Goal: Find specific page/section: Find specific page/section

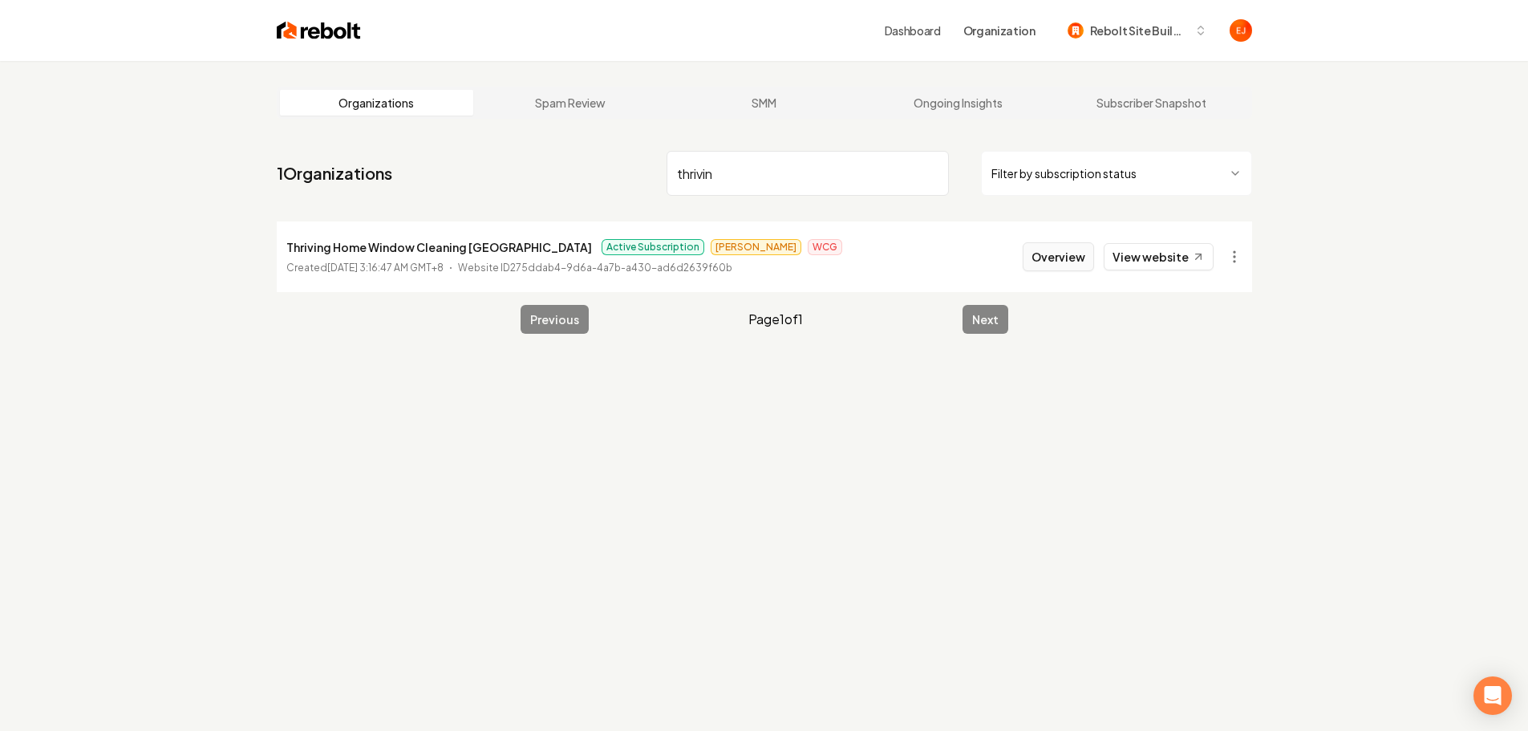
type input "thrivin"
click at [1056, 259] on button "Overview" at bounding box center [1058, 256] width 71 height 29
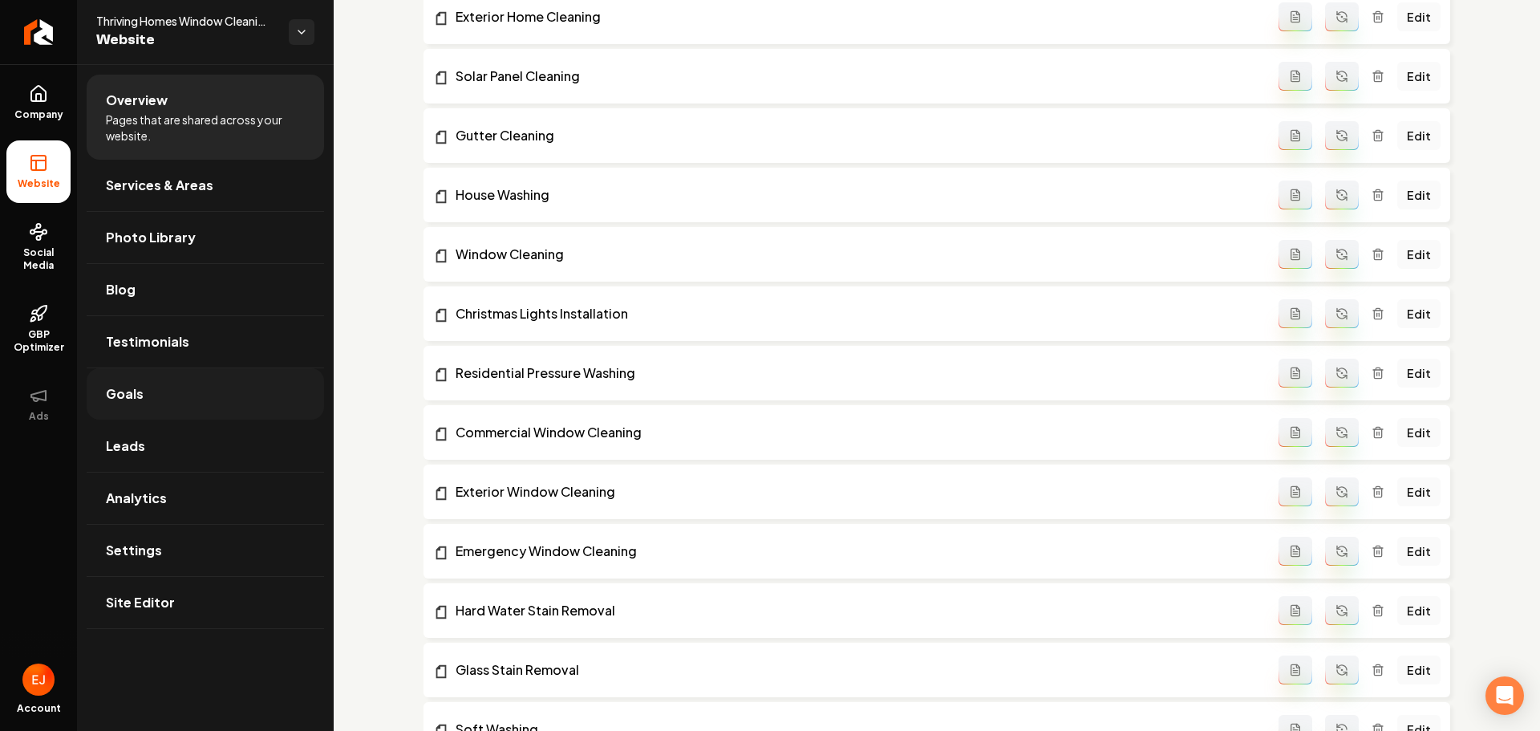
scroll to position [481, 0]
click at [141, 616] on link "Site Editor" at bounding box center [205, 602] width 237 height 51
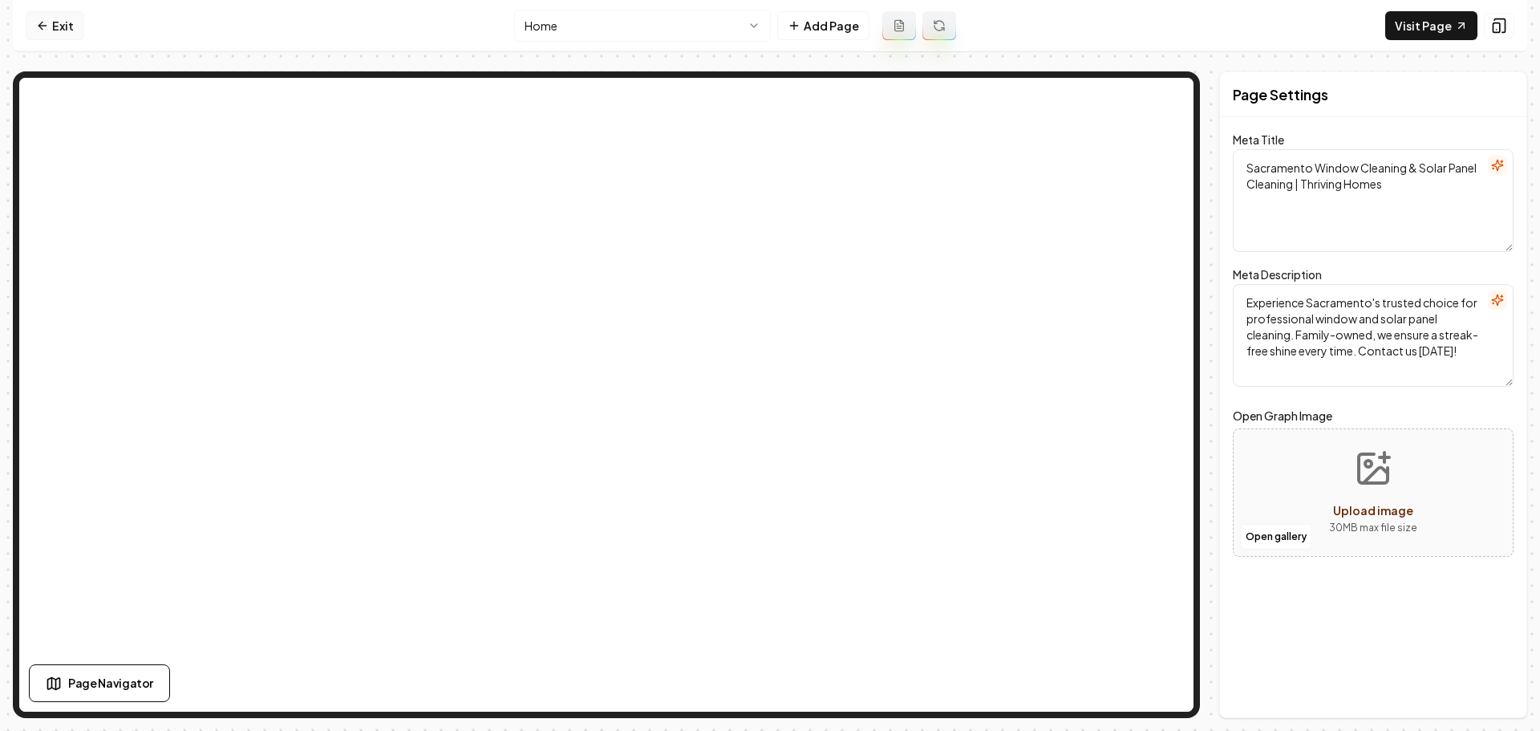
click at [59, 27] on link "Exit" at bounding box center [55, 25] width 59 height 29
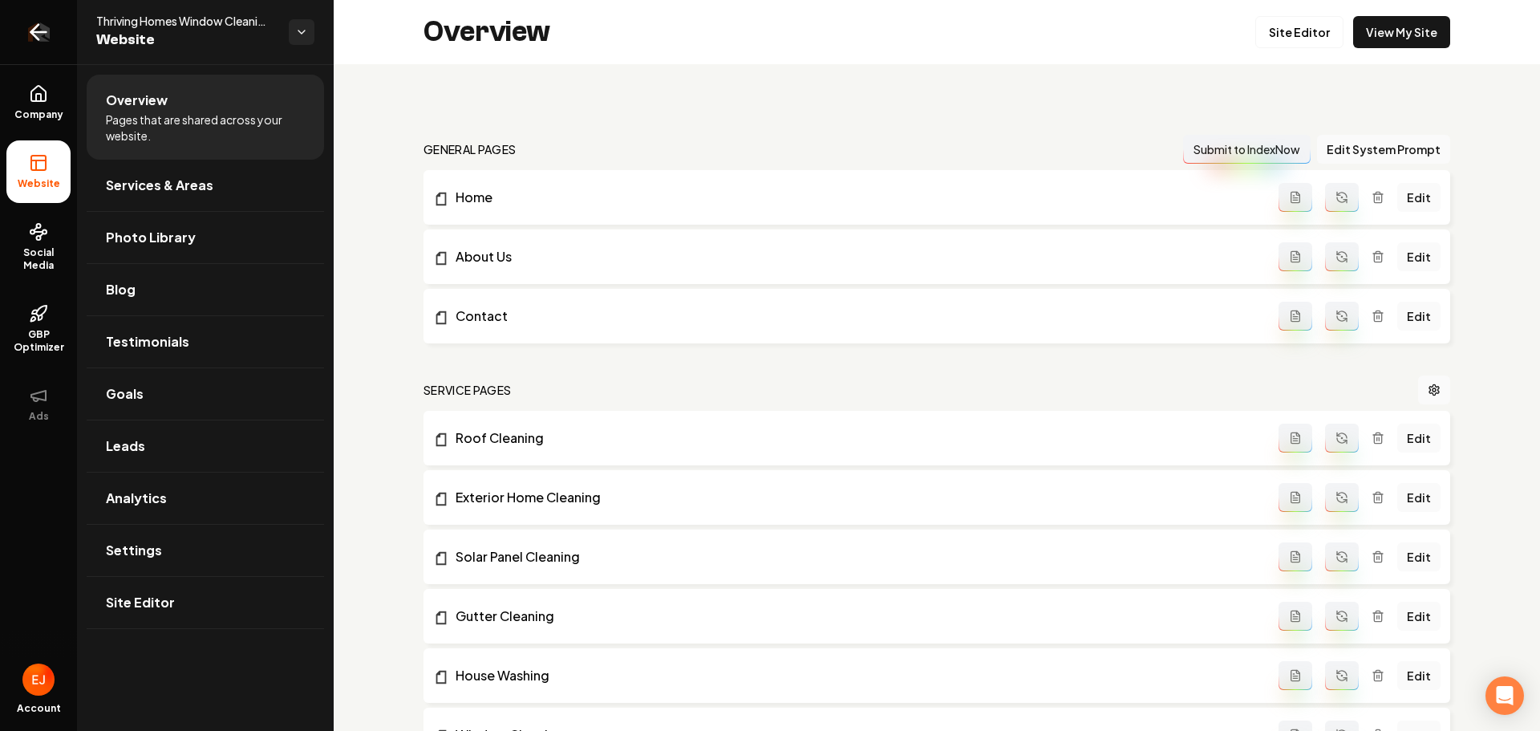
drag, startPoint x: 35, startPoint y: 35, endPoint x: 32, endPoint y: 26, distance: 10.1
click at [35, 35] on icon "Return to dashboard" at bounding box center [34, 32] width 7 height 15
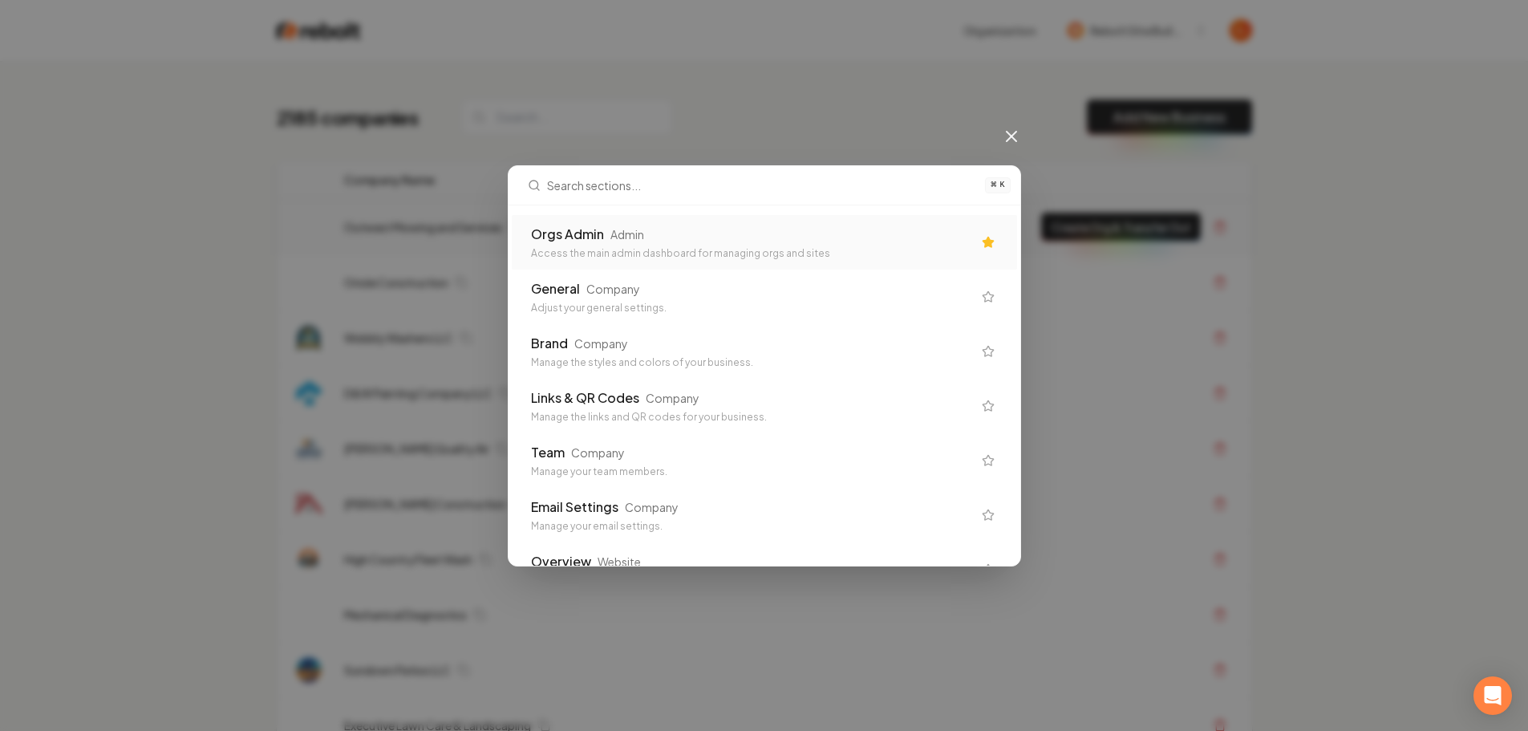
click at [823, 245] on div "Orgs Admin Admin Access the main admin dashboard for managing orgs and sites" at bounding box center [751, 242] width 441 height 35
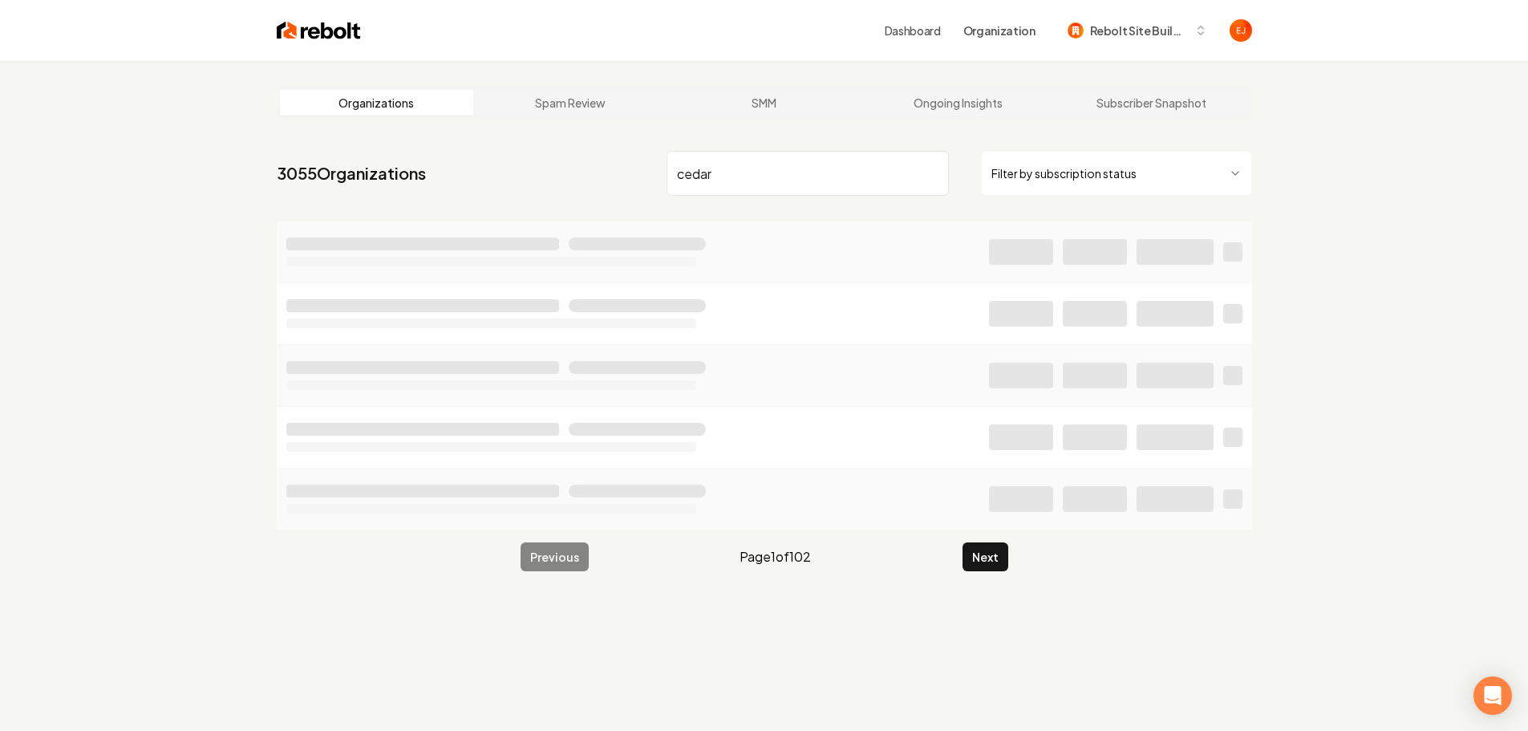
type input "cedar"
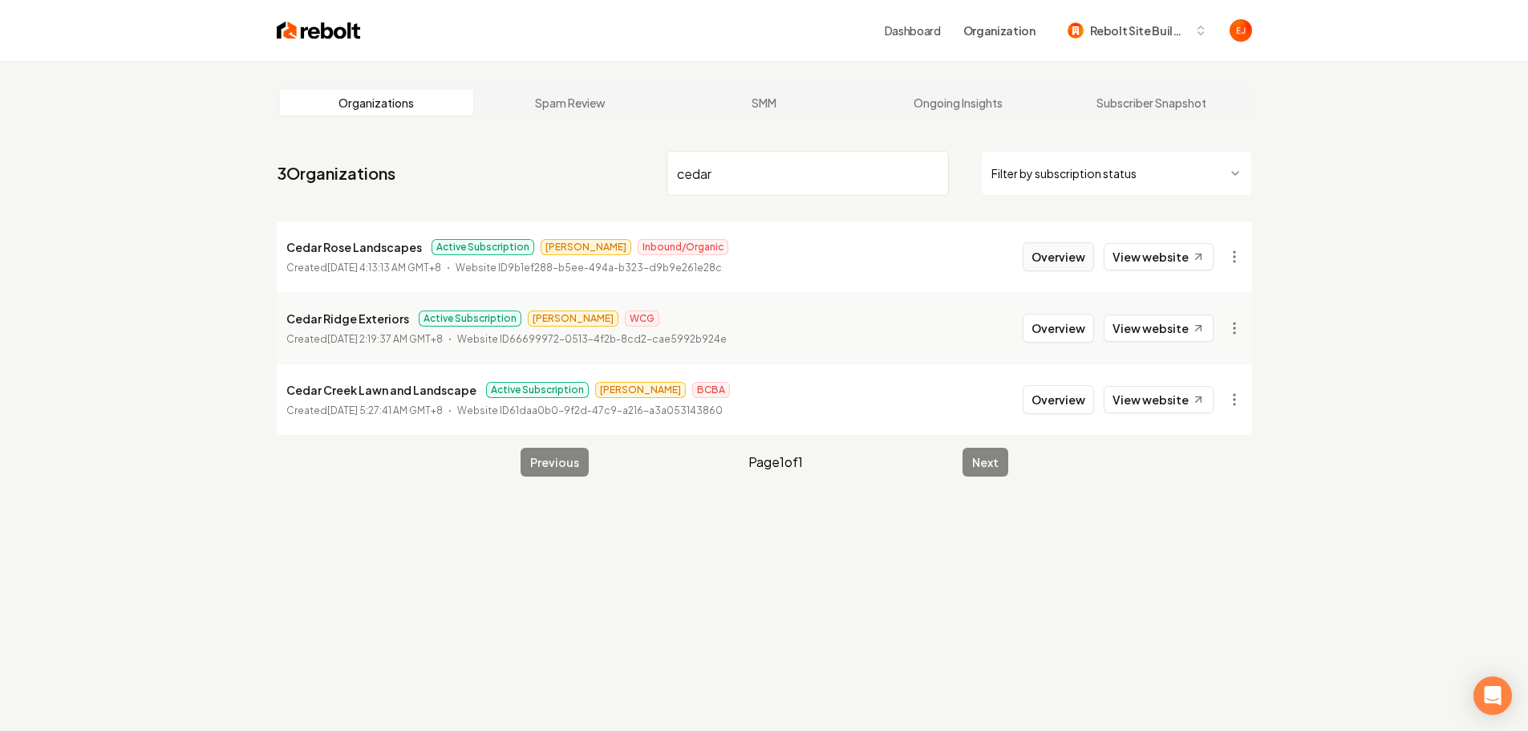
click at [1079, 257] on button "Overview" at bounding box center [1058, 256] width 71 height 29
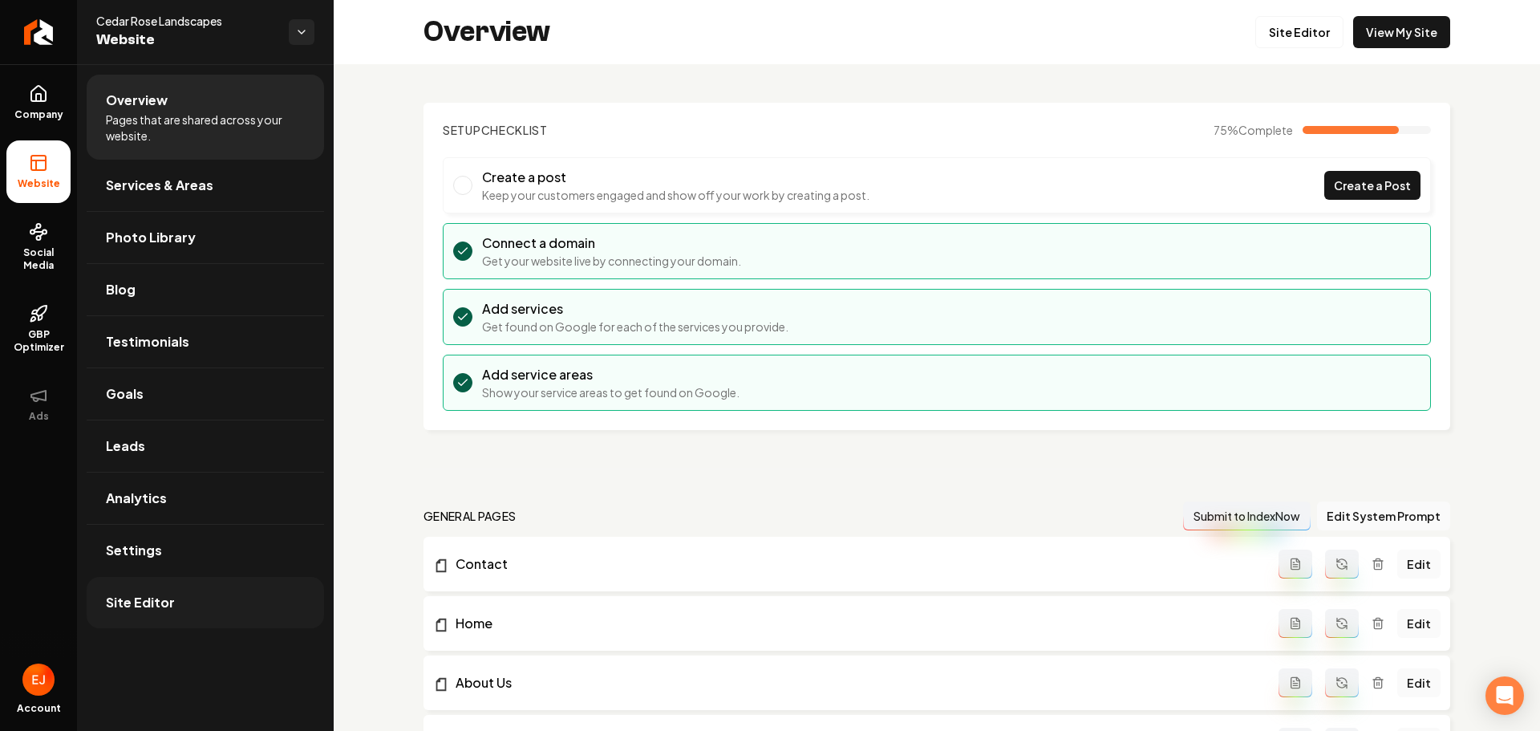
click at [224, 600] on link "Site Editor" at bounding box center [205, 602] width 237 height 51
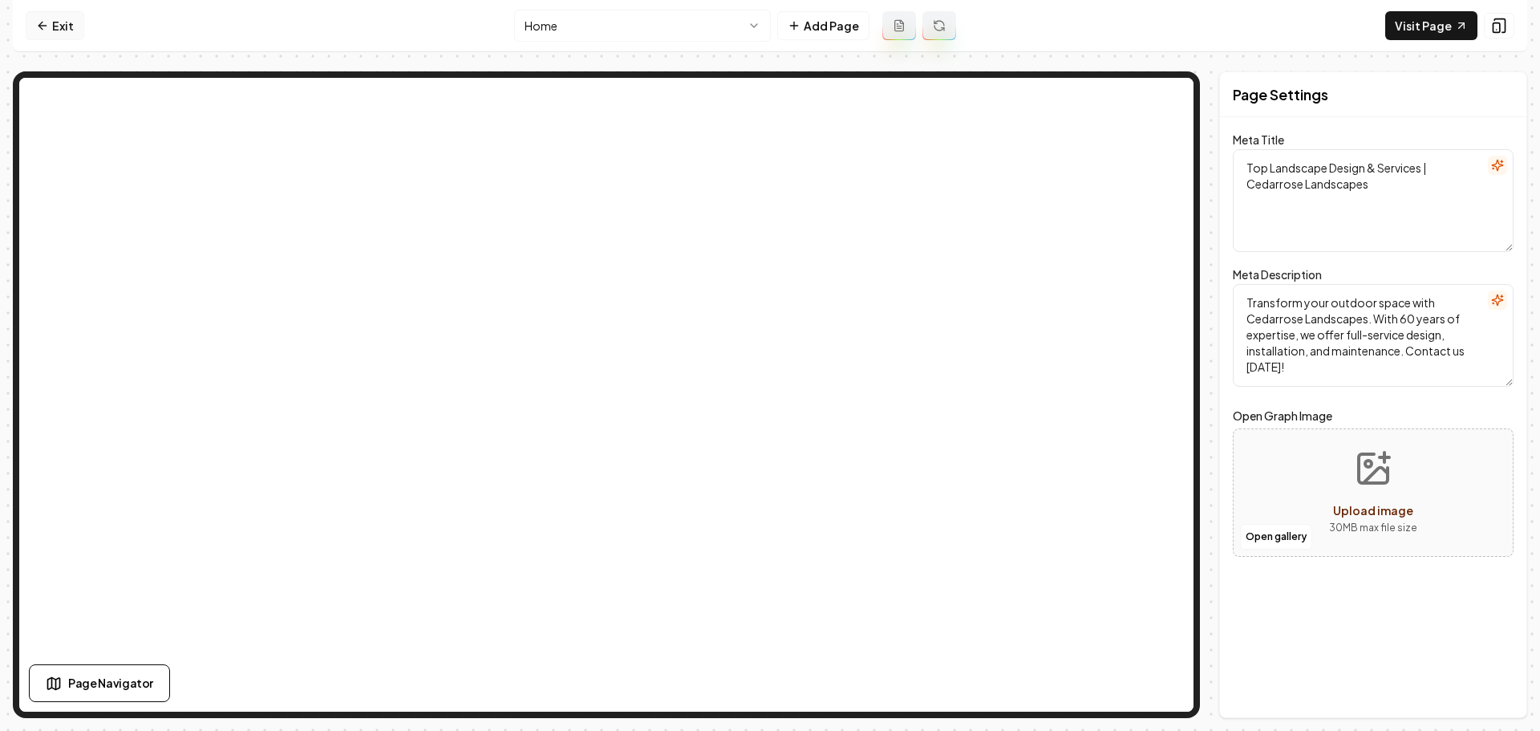
click at [32, 23] on link "Exit" at bounding box center [55, 25] width 59 height 29
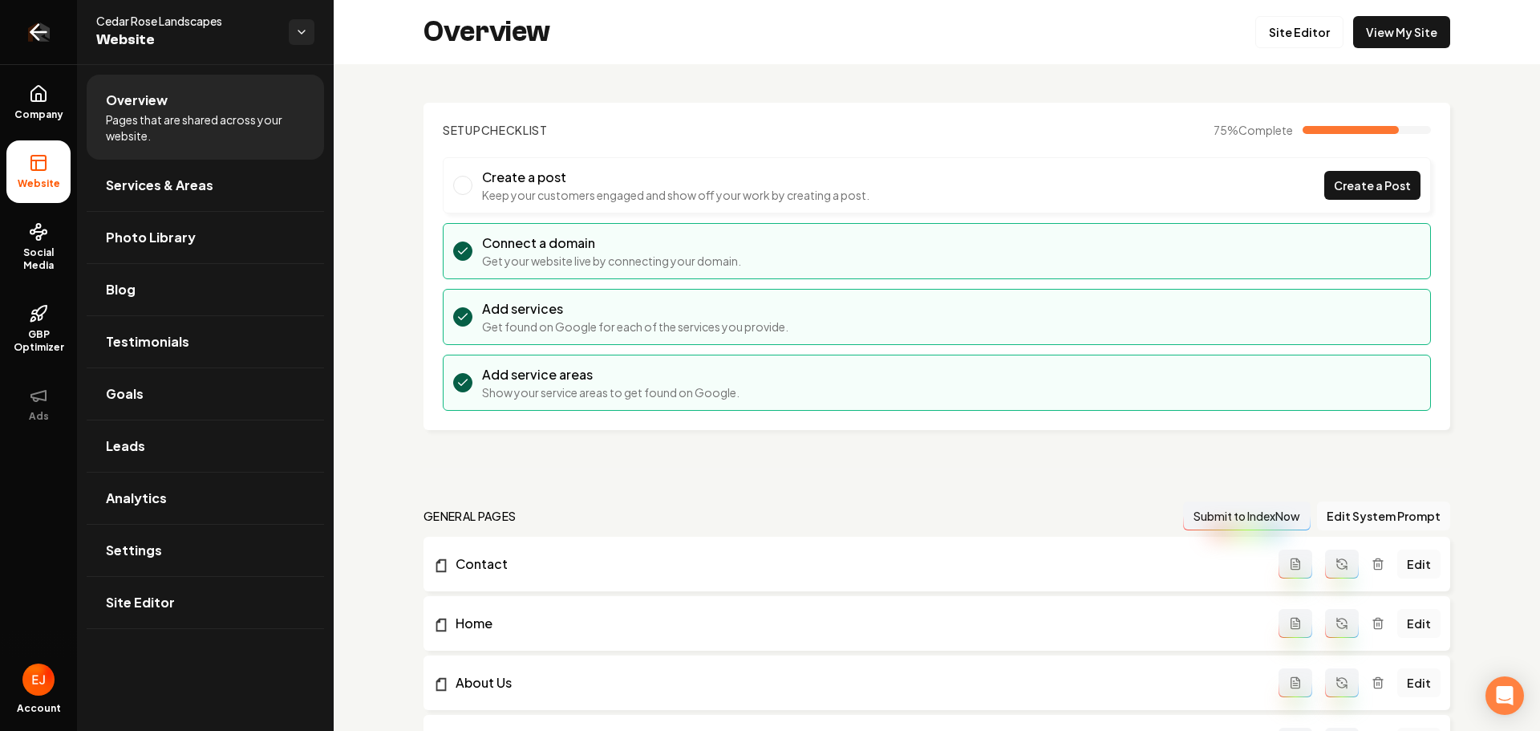
click at [54, 28] on link "Return to dashboard" at bounding box center [38, 32] width 77 height 64
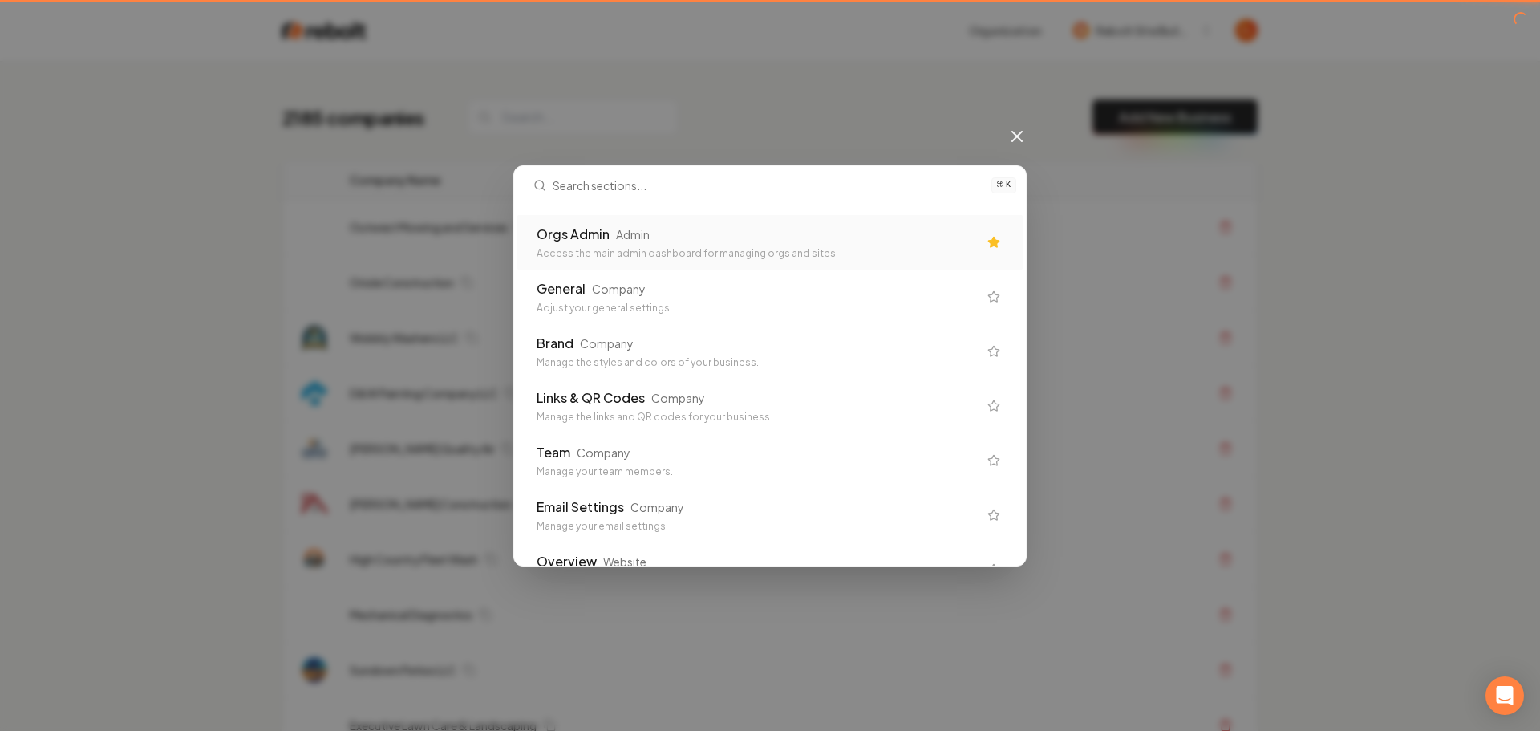
click at [724, 240] on div "Orgs Admin Admin" at bounding box center [757, 234] width 441 height 19
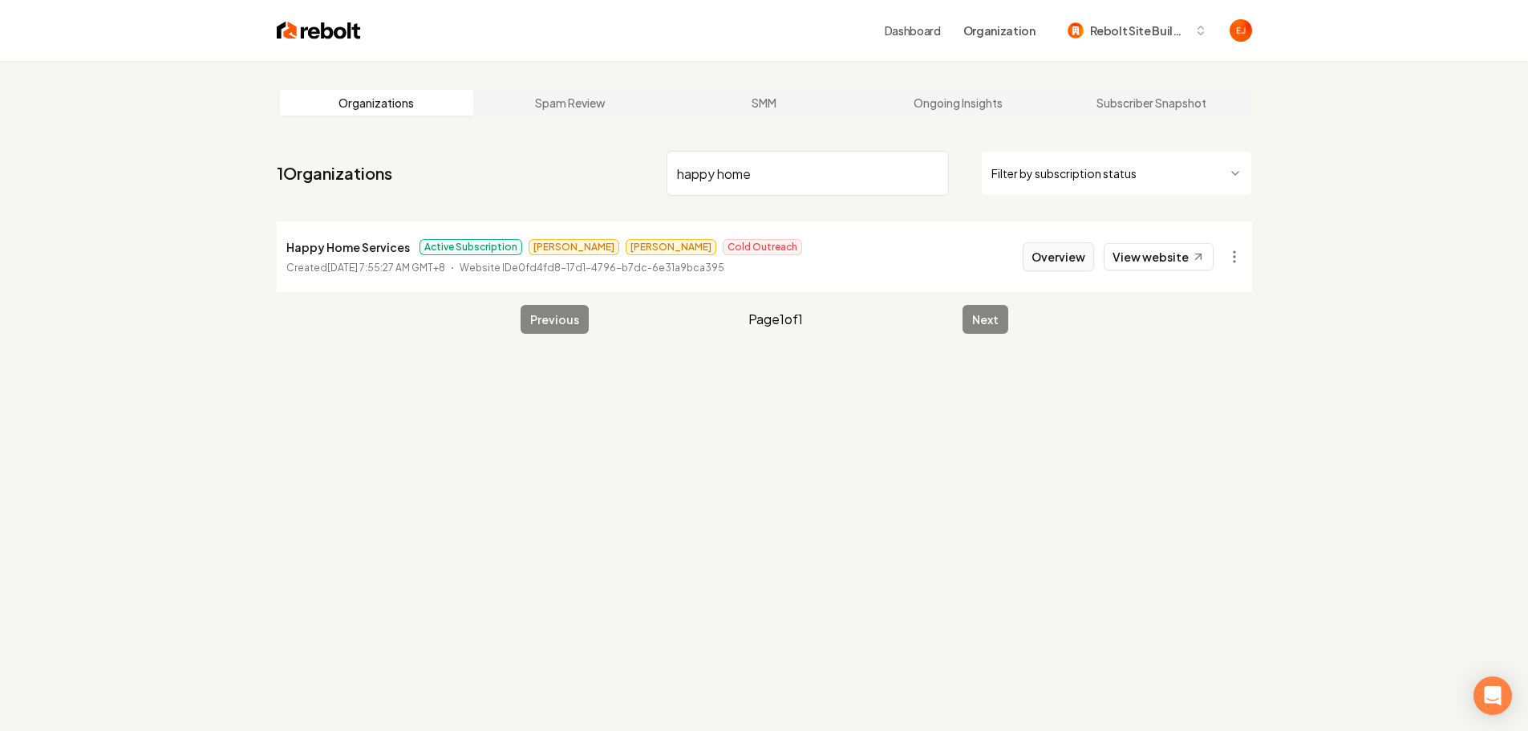
type input "happy home"
click at [1073, 257] on button "Overview" at bounding box center [1058, 256] width 71 height 29
